Goal: Find specific page/section: Find specific page/section

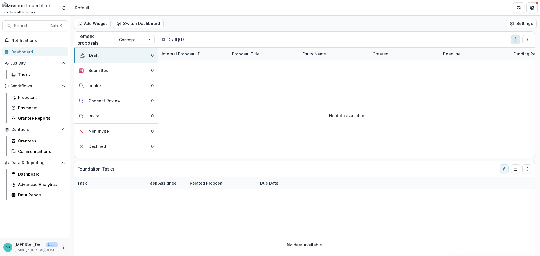
click at [513, 43] on button "toggle-assigned-to-me" at bounding box center [515, 39] width 9 height 9
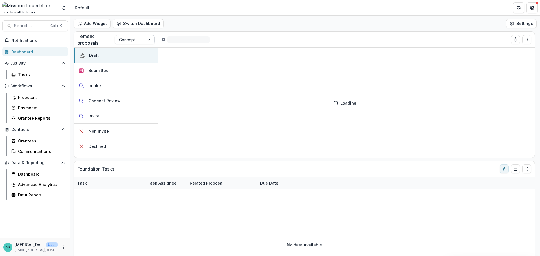
click at [137, 37] on div at bounding box center [129, 39] width 21 height 7
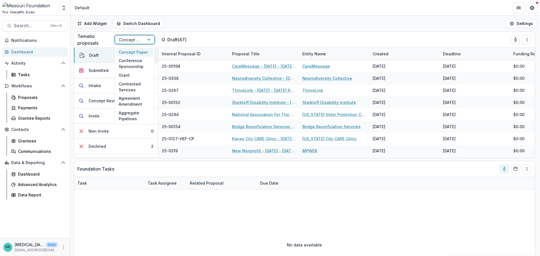
click at [136, 54] on div "Concept Paper" at bounding box center [134, 52] width 37 height 9
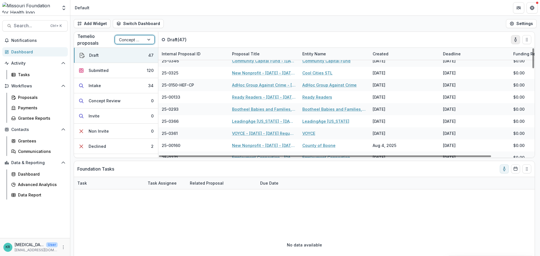
scroll to position [77, 0]
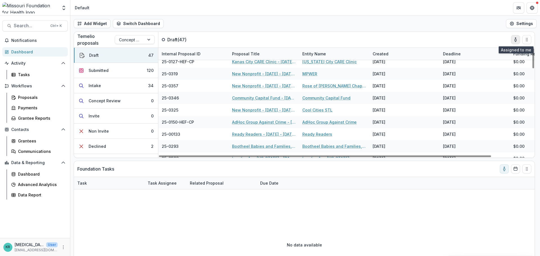
click at [513, 42] on button "toggle-assigned-to-me" at bounding box center [515, 39] width 9 height 9
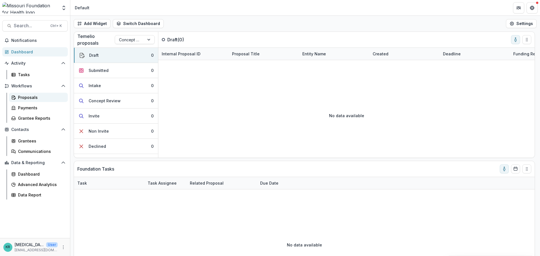
click at [34, 97] on div "Proposals" at bounding box center [40, 98] width 45 height 6
